Goal: Task Accomplishment & Management: Manage account settings

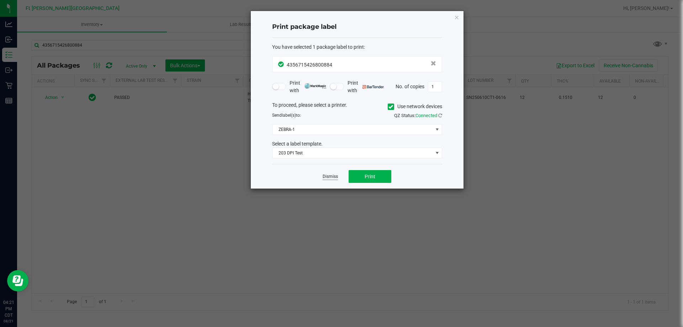
click at [327, 178] on link "Dismiss" at bounding box center [330, 177] width 15 height 6
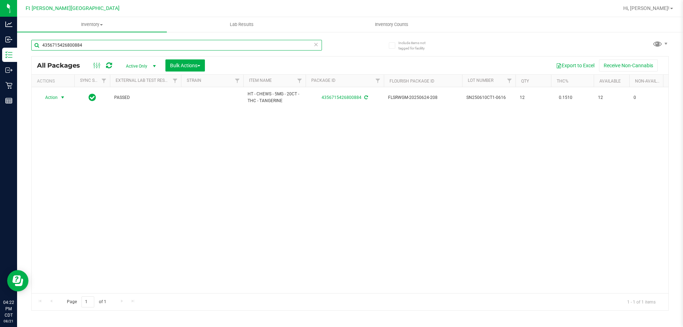
click at [132, 49] on input "4356715426800884" at bounding box center [176, 45] width 291 height 11
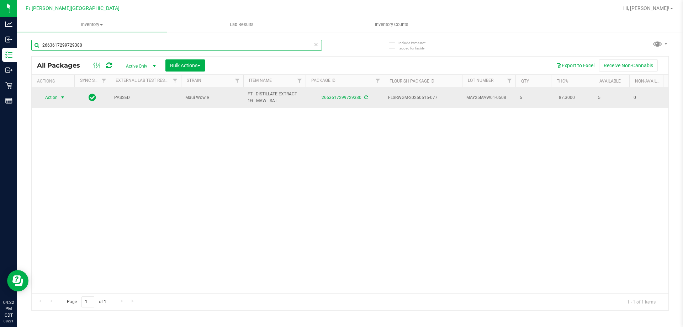
type input "2663617299729380"
click at [52, 98] on span "Action" at bounding box center [48, 98] width 19 height 10
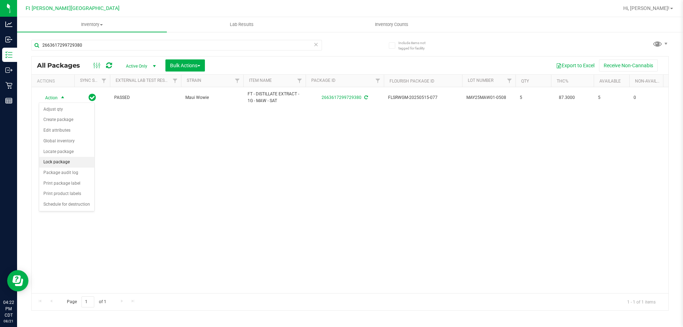
click at [55, 160] on li "Lock package" at bounding box center [66, 162] width 55 height 11
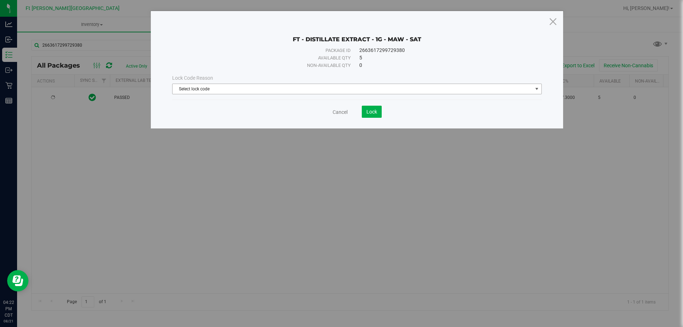
click at [365, 89] on span "Select lock code" at bounding box center [353, 89] width 360 height 10
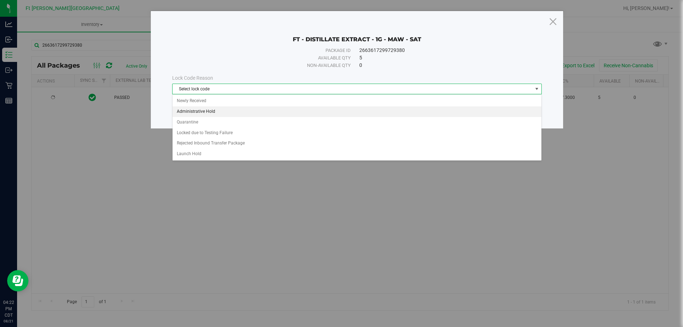
click at [191, 111] on li "Administrative Hold" at bounding box center [357, 111] width 369 height 11
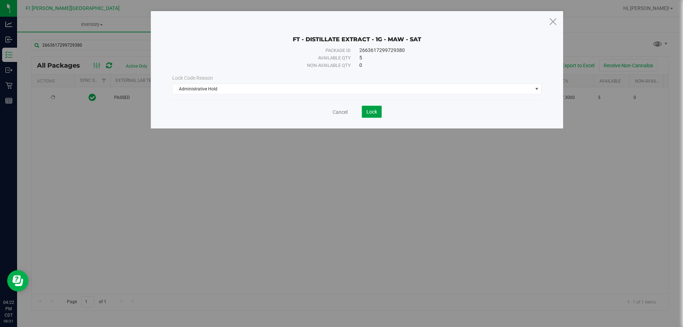
click at [374, 111] on span "Lock" at bounding box center [372, 112] width 11 height 6
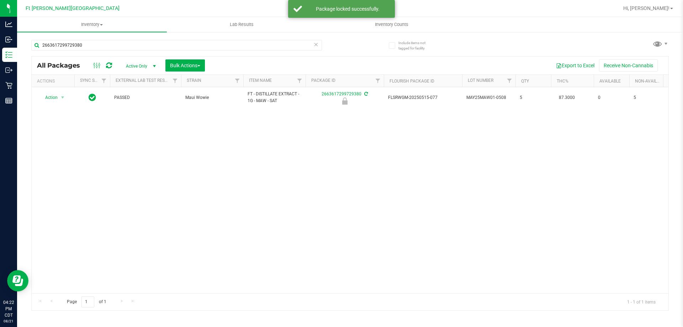
click at [259, 52] on div "2663617299729380" at bounding box center [176, 48] width 291 height 16
click at [258, 48] on input "2663617299729380" at bounding box center [176, 45] width 291 height 11
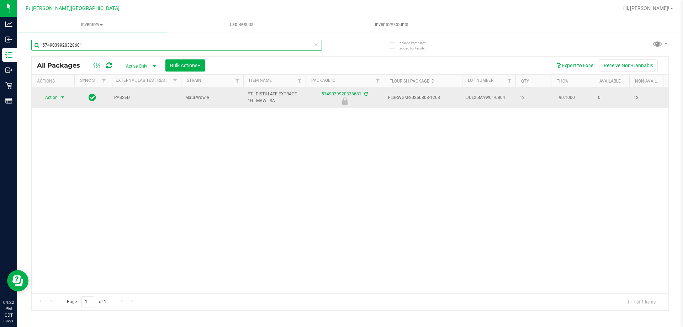
type input "5749039920328681"
click at [55, 99] on span "Action" at bounding box center [48, 98] width 19 height 10
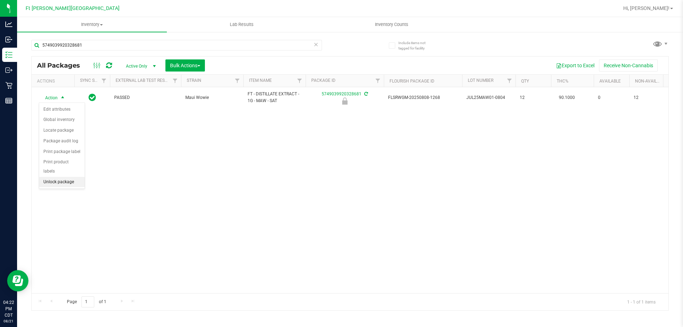
click at [61, 177] on li "Unlock package" at bounding box center [62, 182] width 46 height 11
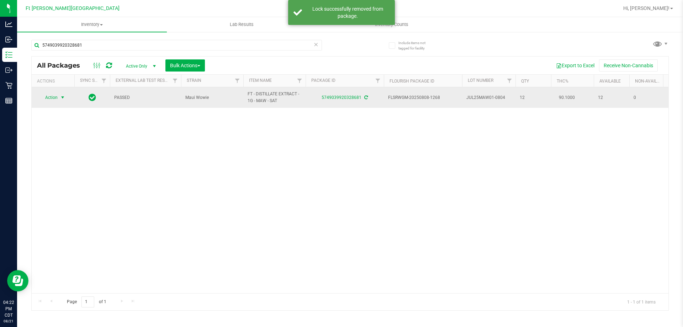
click at [51, 100] on span "Action" at bounding box center [48, 98] width 19 height 10
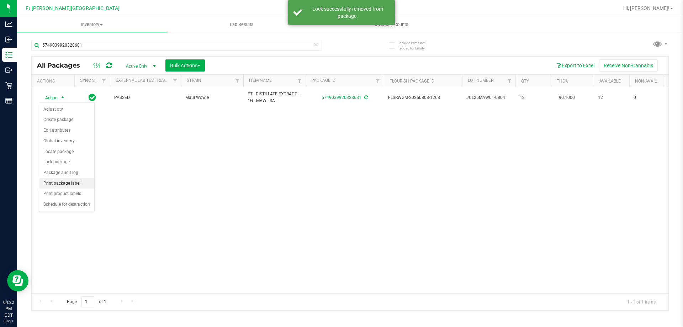
drag, startPoint x: 75, startPoint y: 184, endPoint x: 85, endPoint y: 185, distance: 10.4
click at [76, 184] on li "Print package label" at bounding box center [66, 183] width 55 height 11
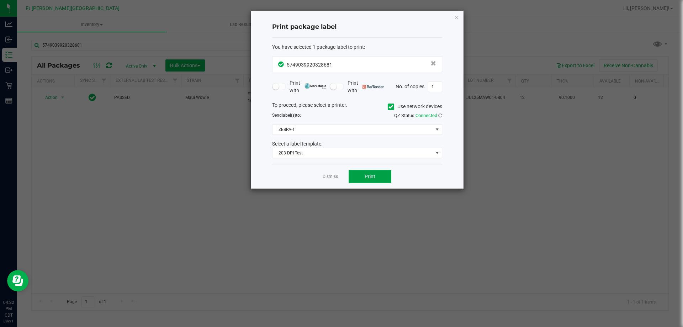
click at [370, 181] on button "Print" at bounding box center [370, 176] width 43 height 13
